Goal: Communication & Community: Answer question/provide support

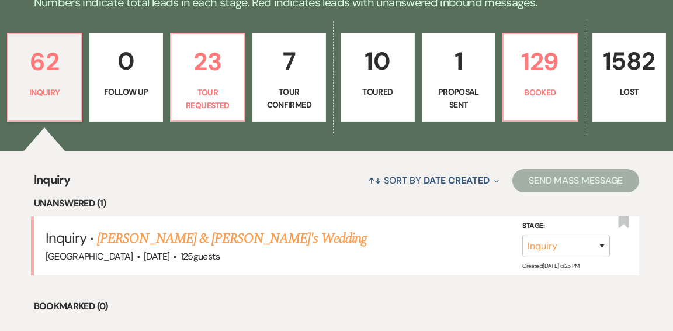
scroll to position [321, 0]
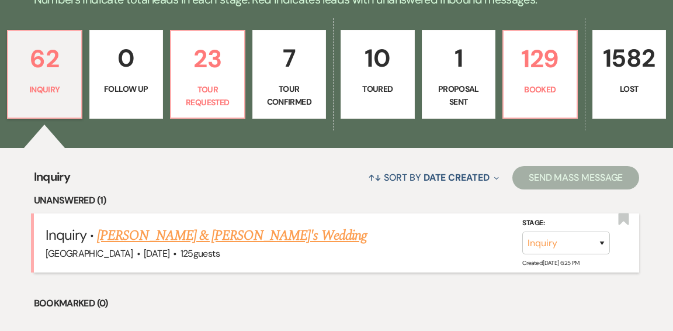
click at [274, 225] on link "[PERSON_NAME] & [PERSON_NAME]'s Wedding" at bounding box center [232, 235] width 270 height 21
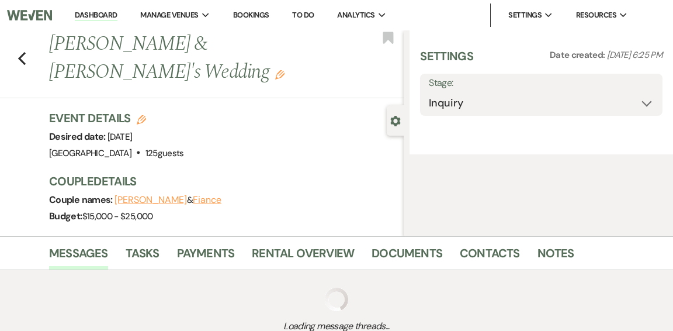
select select "5"
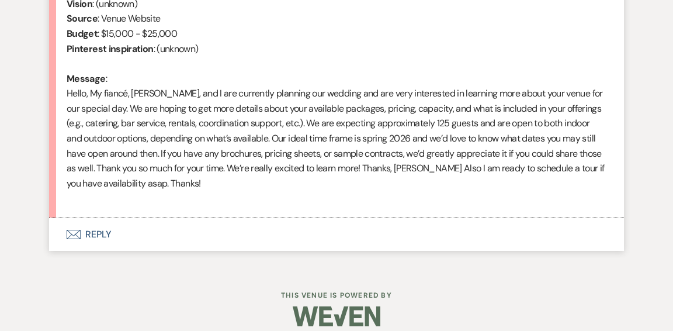
scroll to position [552, 0]
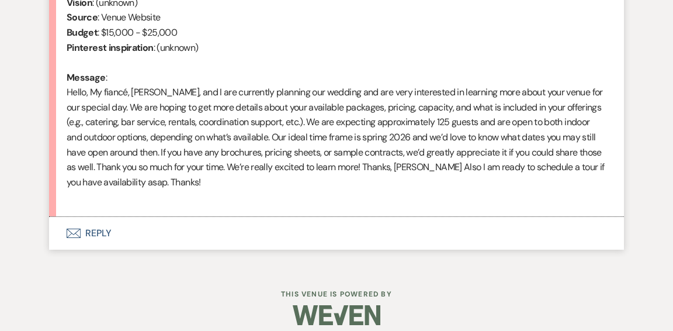
click at [94, 232] on button "Envelope Reply" at bounding box center [336, 233] width 575 height 33
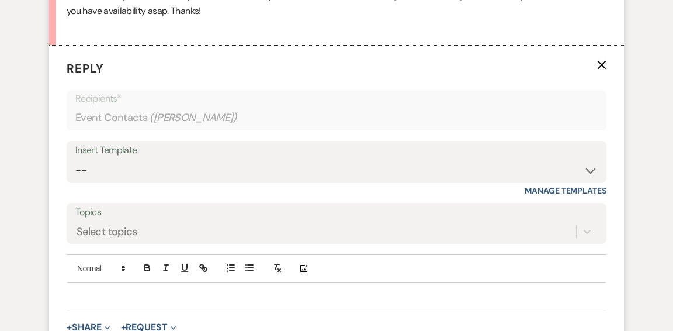
scroll to position [724, 0]
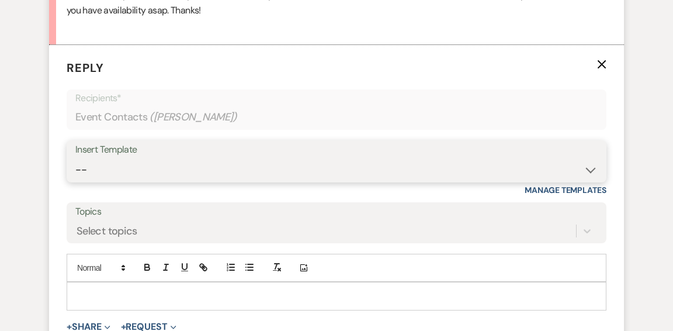
click at [583, 171] on select "-- Weven Planning Portal Introduction (Booked Events) Initial Inquiry Response …" at bounding box center [336, 169] width 523 height 23
select select "600"
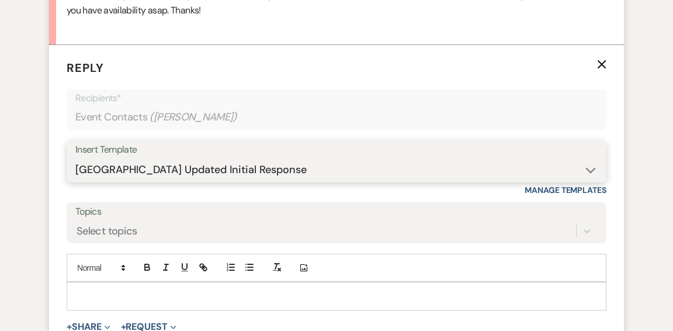
click at [75, 158] on select "-- Weven Planning Portal Introduction (Booked Events) Initial Inquiry Response …" at bounding box center [336, 169] width 523 height 23
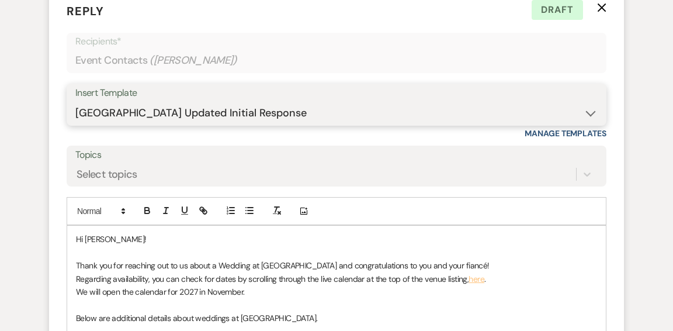
scroll to position [784, 0]
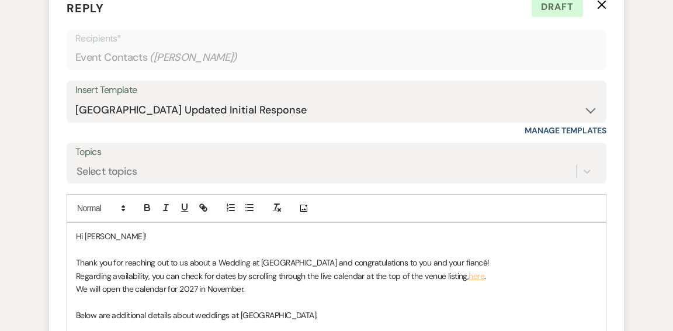
click at [438, 261] on p "Thank you for reaching out to us about a Wedding at Long Hill and congratulatio…" at bounding box center [336, 262] width 521 height 13
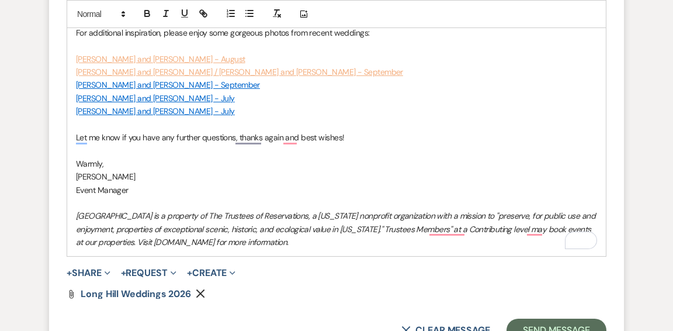
scroll to position [1367, 0]
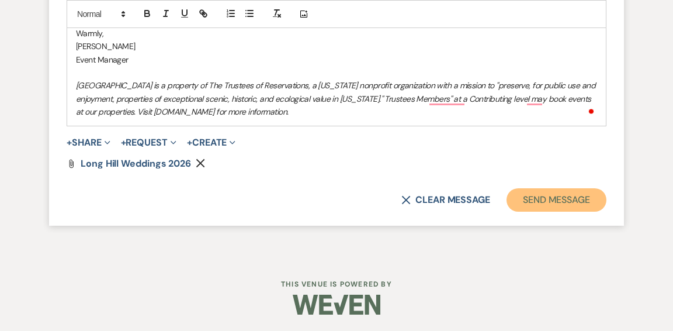
click at [575, 203] on button "Send Message" at bounding box center [557, 199] width 100 height 23
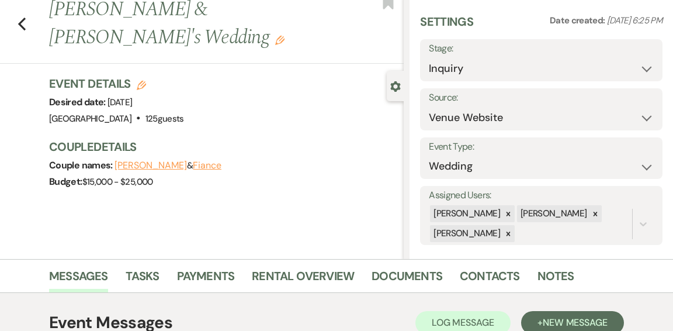
scroll to position [0, 0]
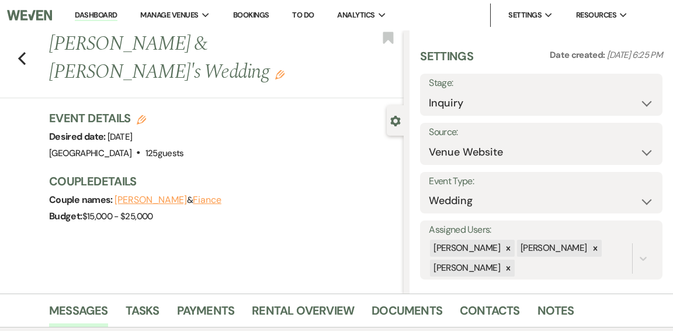
click at [113, 16] on link "Dashboard" at bounding box center [96, 15] width 42 height 11
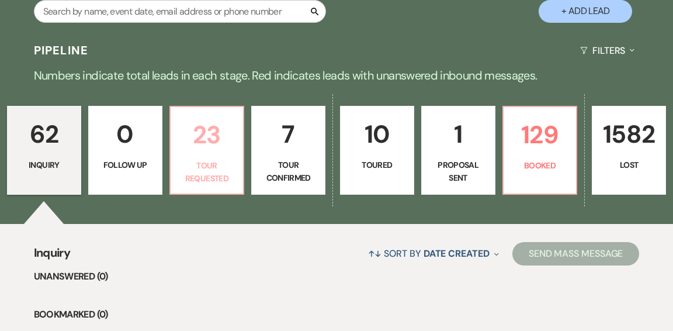
scroll to position [247, 0]
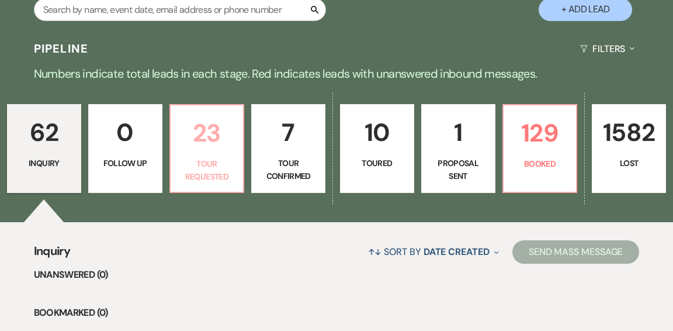
click at [217, 125] on p "23" at bounding box center [207, 132] width 59 height 39
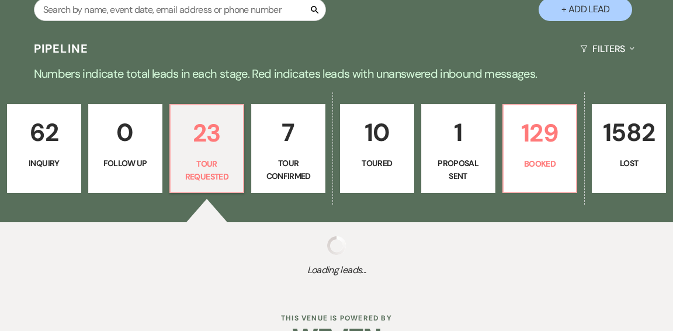
select select "2"
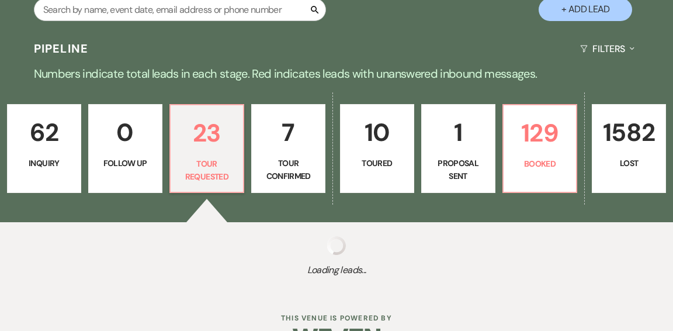
select select "2"
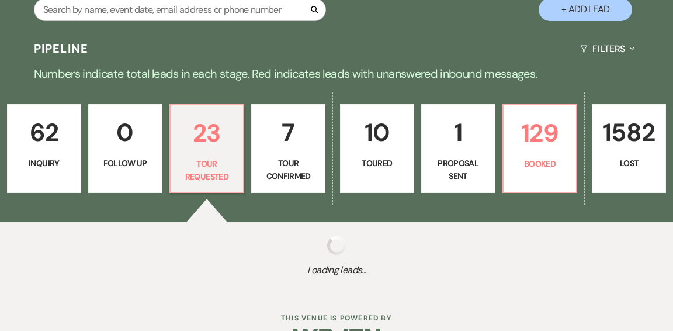
select select "2"
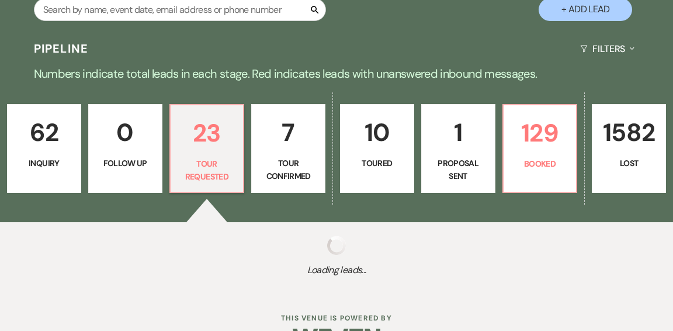
select select "2"
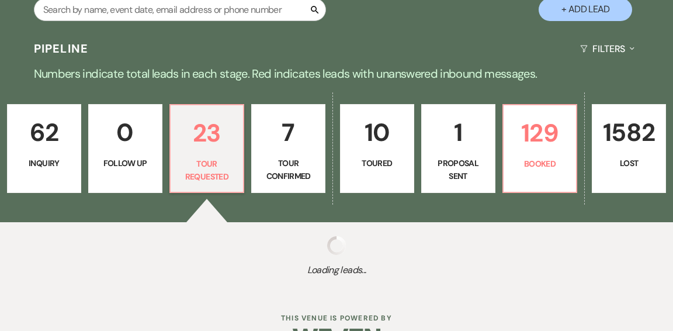
select select "2"
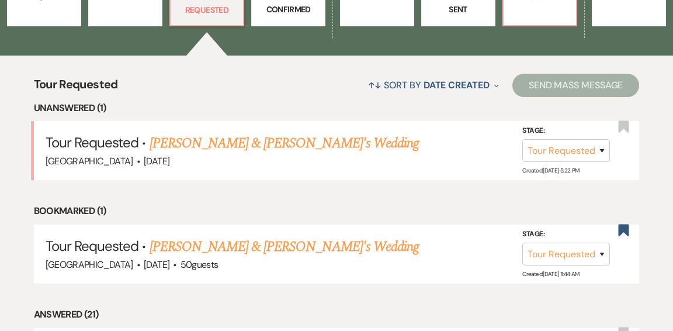
scroll to position [414, 0]
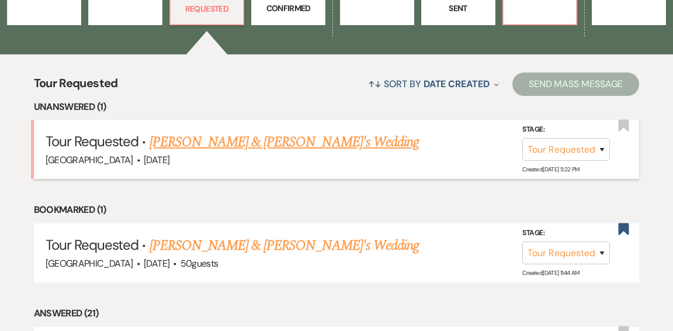
click at [218, 132] on link "Lisa Nash & Fiance's Wedding" at bounding box center [285, 142] width 270 height 21
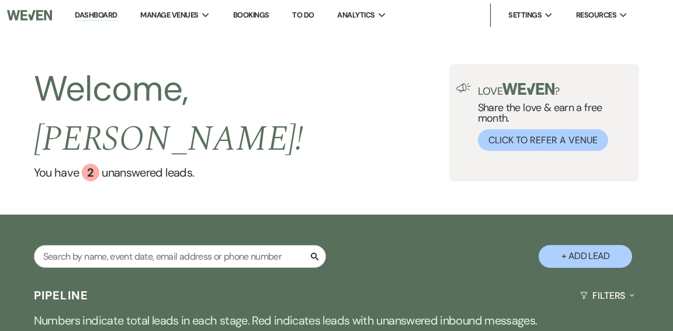
select select "2"
select select "5"
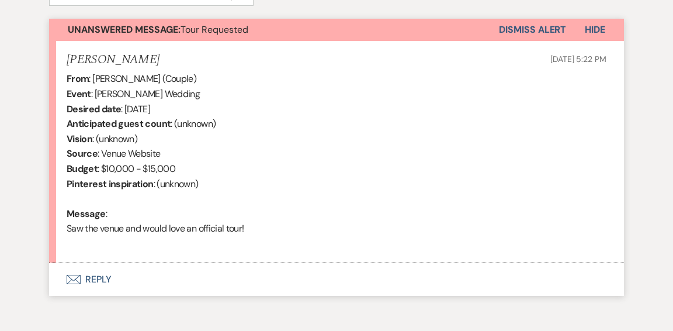
scroll to position [419, 0]
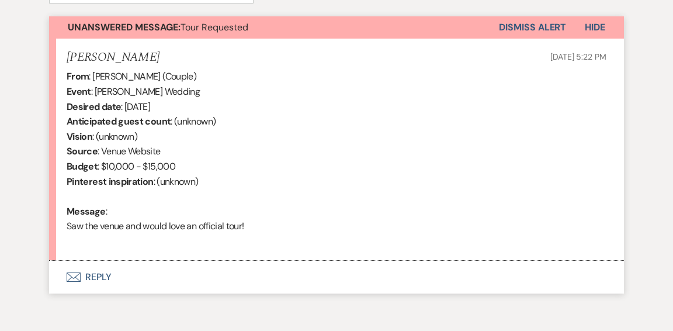
click at [103, 278] on button "Envelope Reply" at bounding box center [336, 277] width 575 height 33
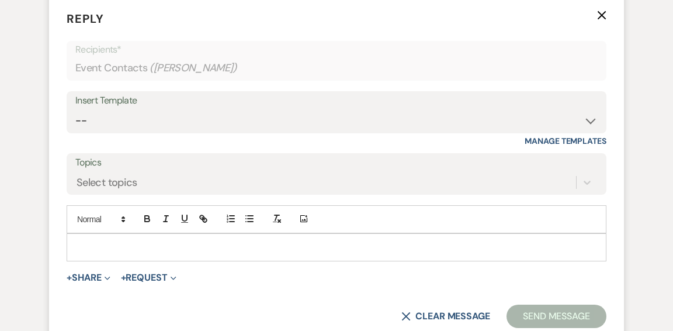
scroll to position [686, 0]
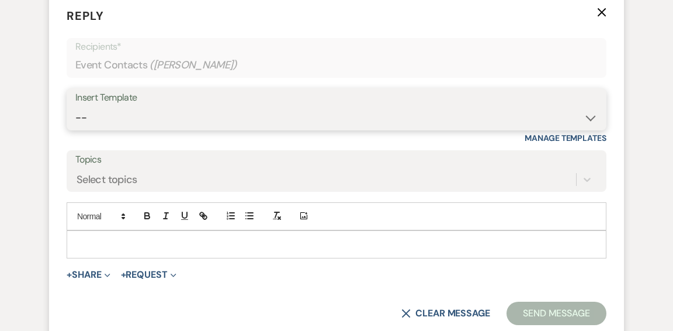
click at [583, 117] on select "-- Weven Planning Portal Introduction (Booked Events) Initial Inquiry Response …" at bounding box center [336, 117] width 523 height 23
select select "600"
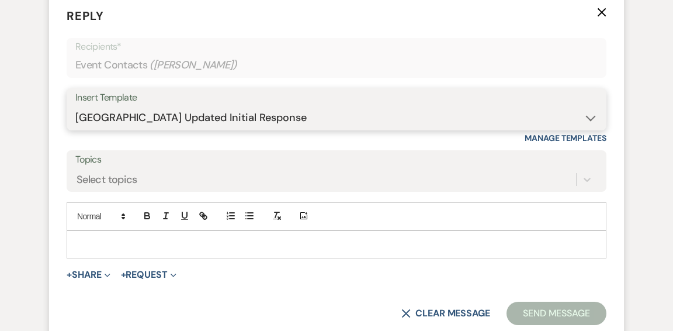
click at [75, 106] on select "-- Weven Planning Portal Introduction (Booked Events) Initial Inquiry Response …" at bounding box center [336, 117] width 523 height 23
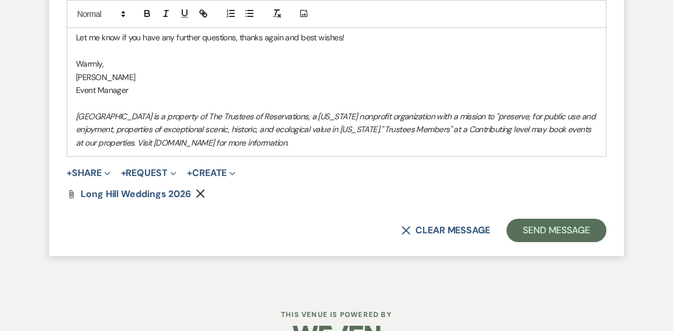
scroll to position [1260, 0]
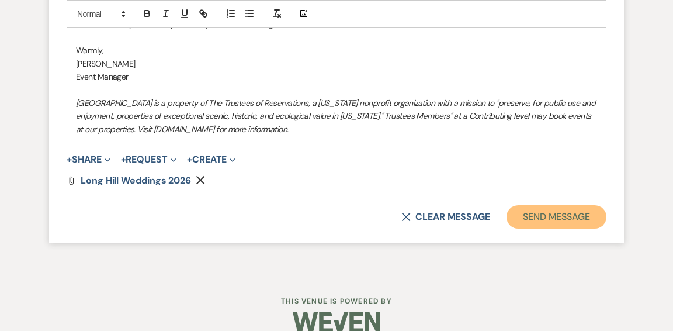
click at [533, 219] on button "Send Message" at bounding box center [557, 216] width 100 height 23
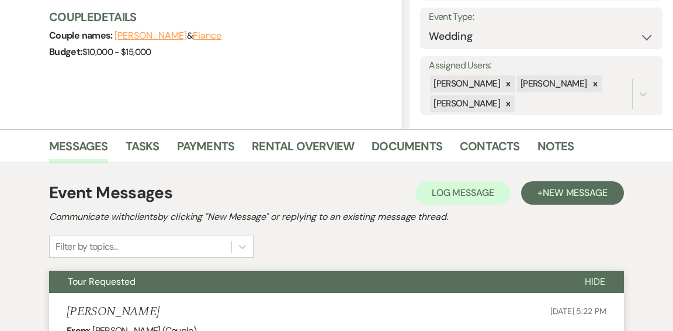
scroll to position [0, 0]
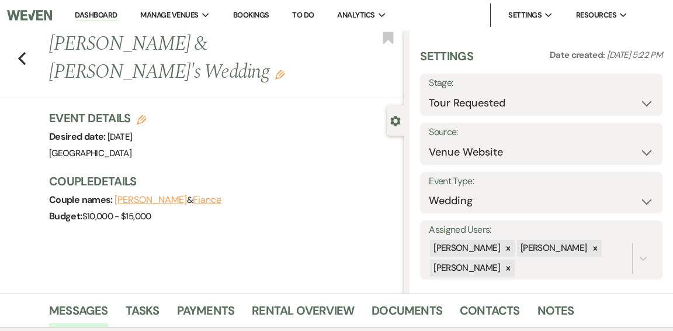
click at [101, 16] on link "Dashboard" at bounding box center [96, 15] width 42 height 11
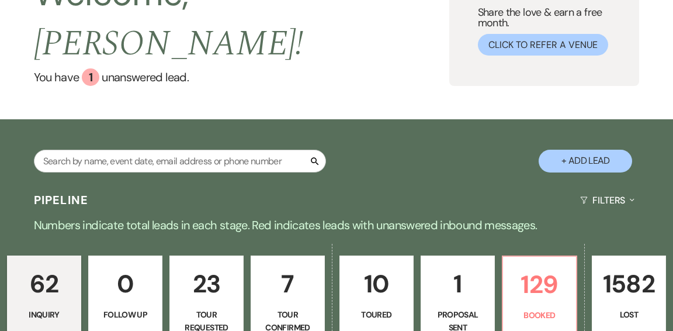
scroll to position [182, 0]
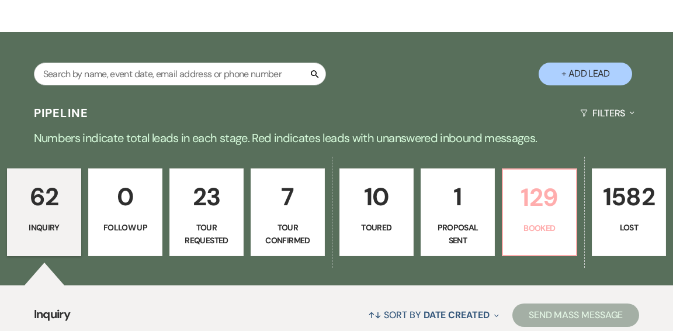
click at [521, 192] on link "129 Booked" at bounding box center [539, 212] width 75 height 88
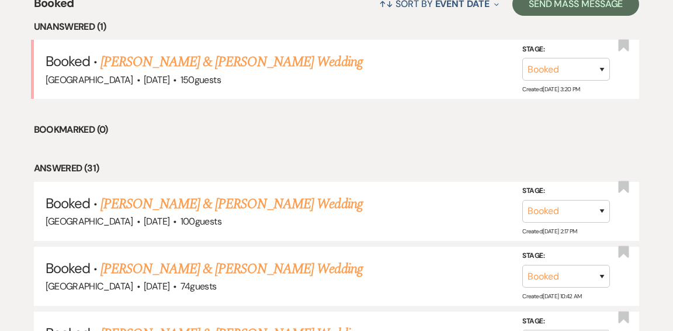
scroll to position [503, 0]
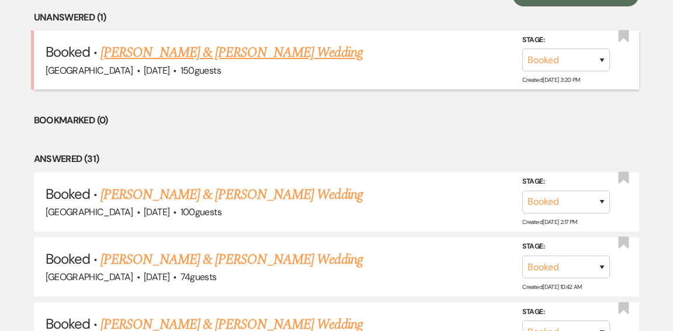
click at [289, 42] on link "Jackie Eisenhauer & Antonio LaBarbera's Wedding" at bounding box center [232, 52] width 262 height 21
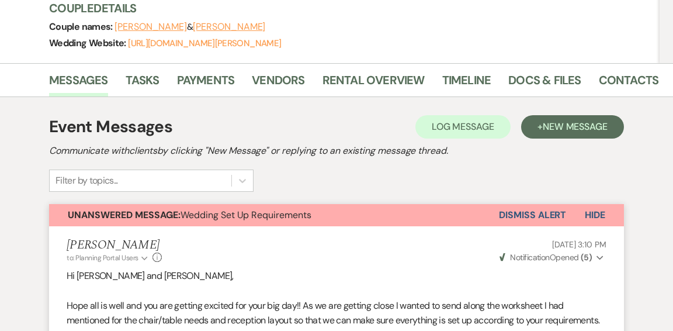
scroll to position [193, 0]
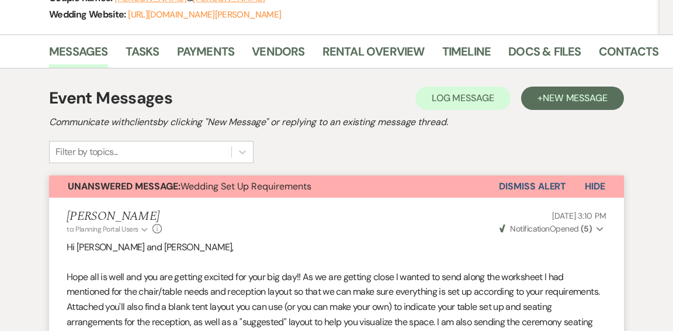
click at [524, 184] on button "Dismiss Alert" at bounding box center [532, 186] width 67 height 22
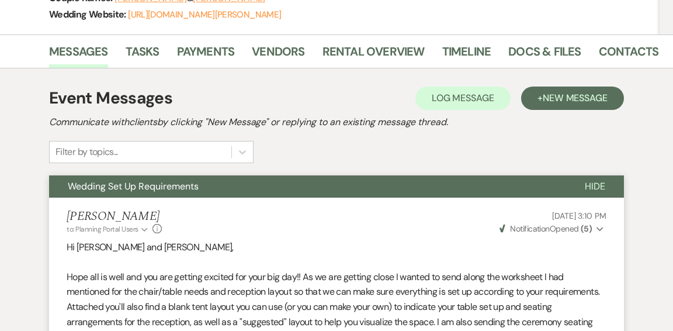
scroll to position [0, 0]
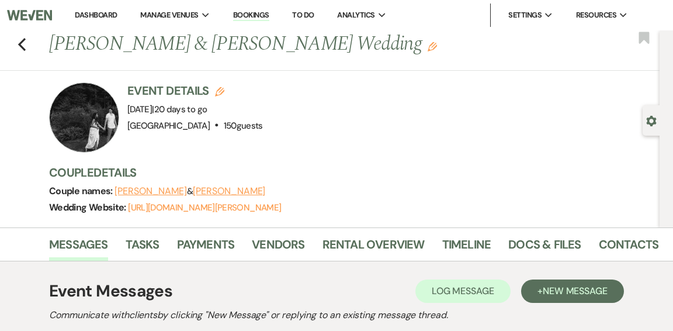
click at [112, 17] on link "Dashboard" at bounding box center [96, 15] width 42 height 10
